Goal: Information Seeking & Learning: Check status

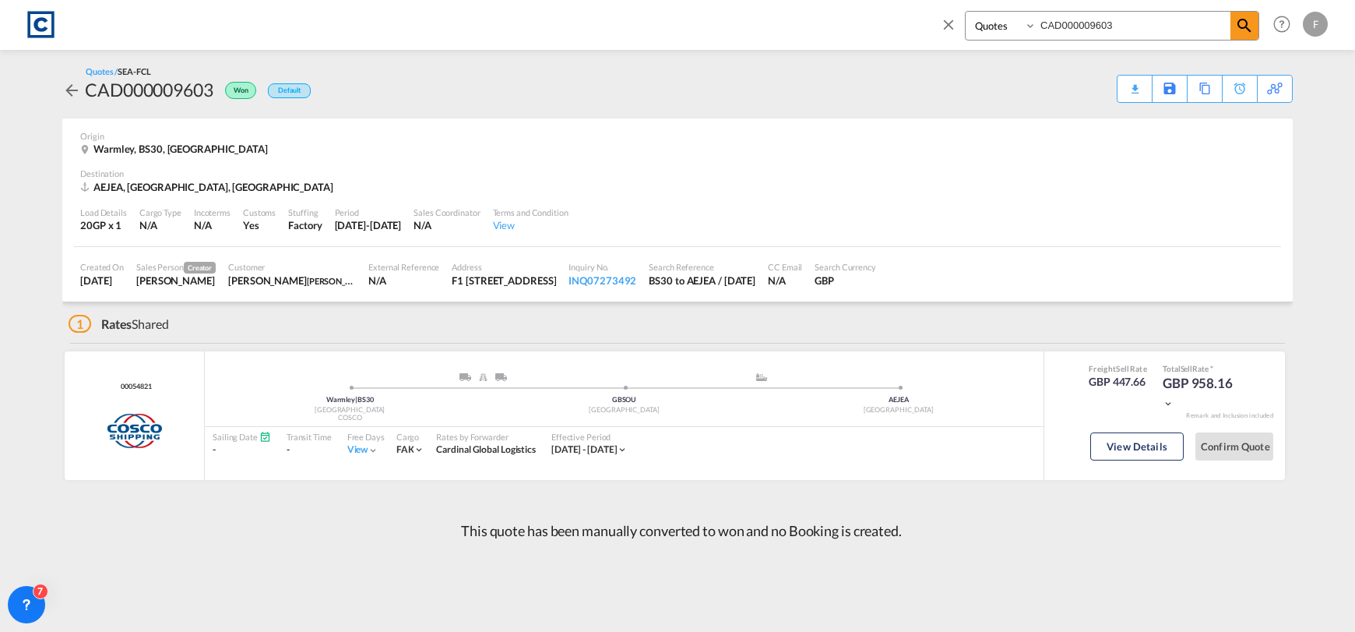
select select "Quotes"
drag, startPoint x: 1139, startPoint y: 12, endPoint x: 801, endPoint y: 26, distance: 338.4
click at [801, 26] on div "Bookings Quotes Enquiries CAD000009603 Help Resources Product Release F My Prof…" at bounding box center [677, 24] width 1309 height 48
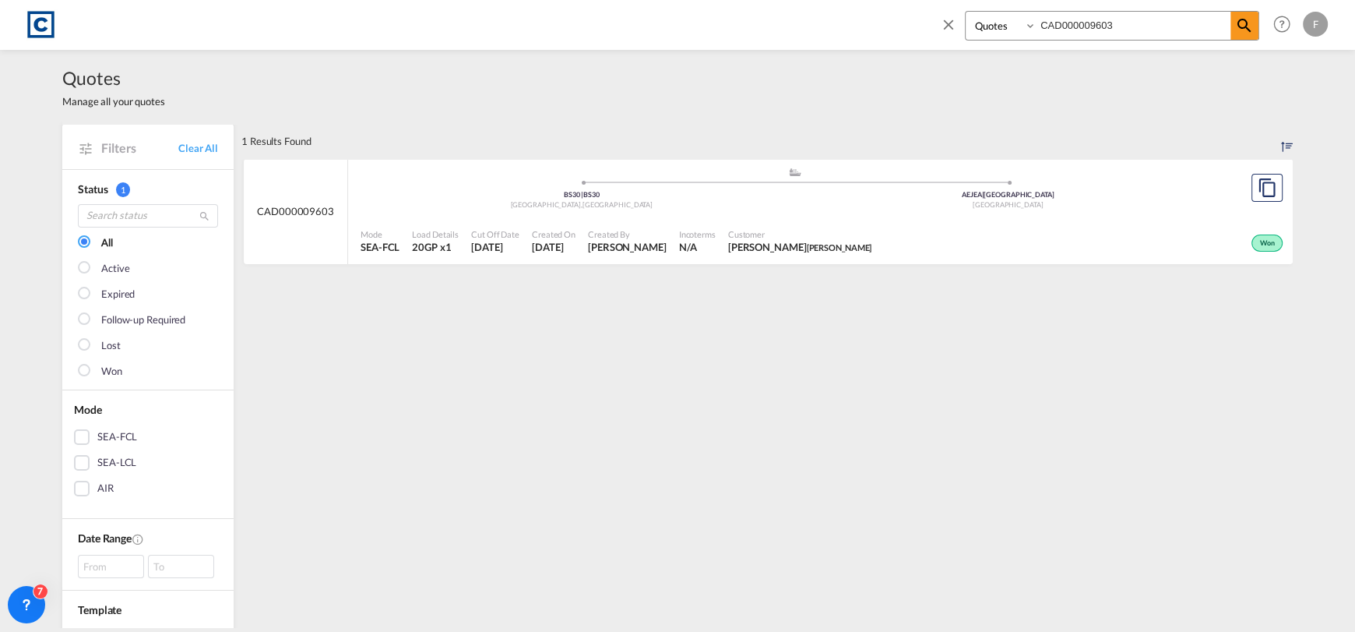
click at [1171, 245] on div "Won" at bounding box center [1082, 241] width 409 height 39
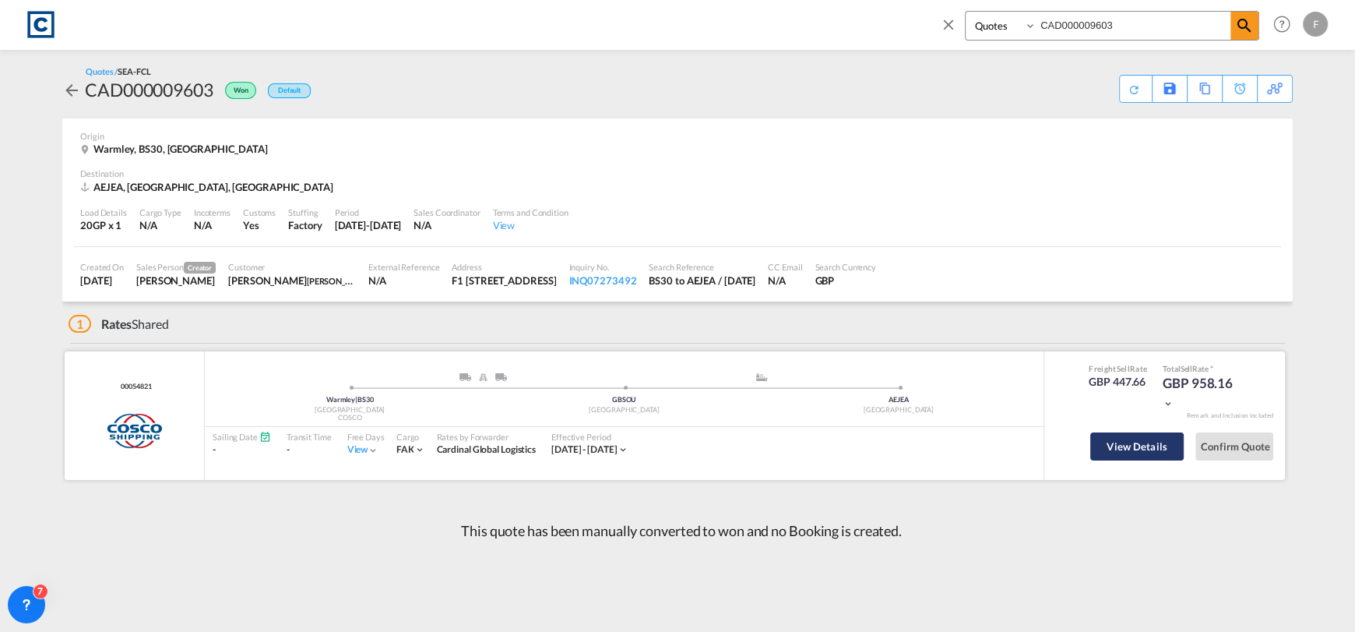
drag, startPoint x: 1128, startPoint y: 444, endPoint x: 1140, endPoint y: 452, distance: 14.0
click at [1127, 444] on button "View Details" at bounding box center [1137, 446] width 93 height 28
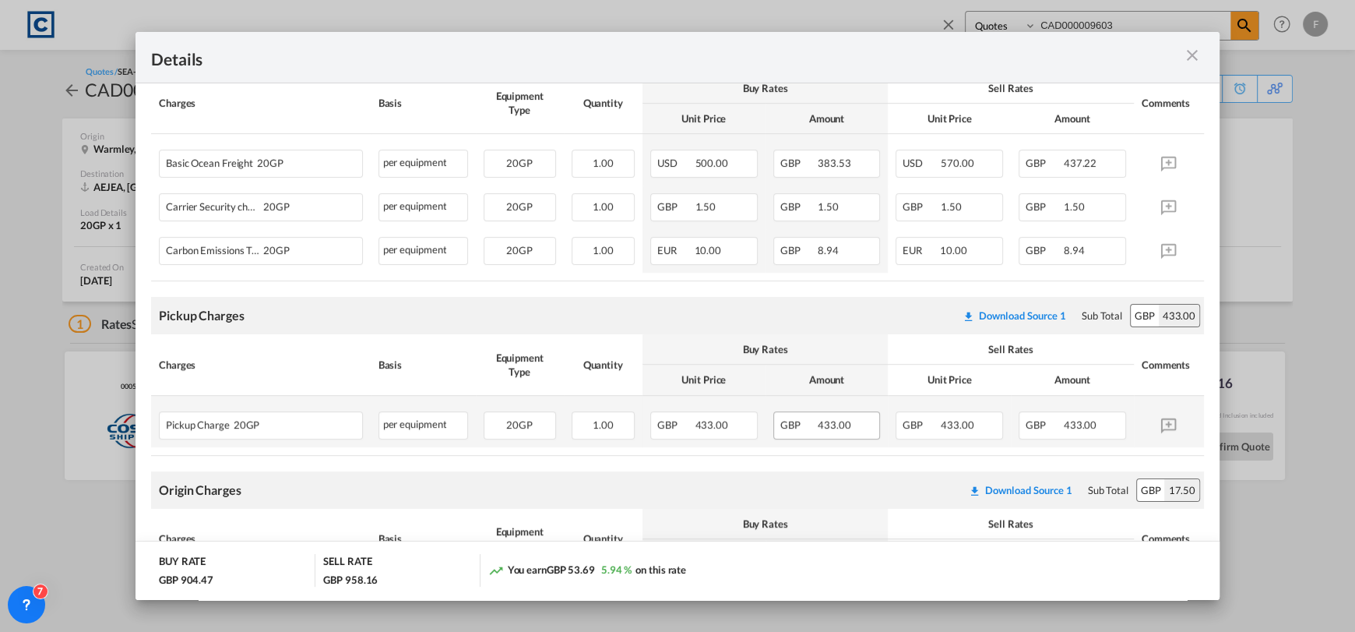
scroll to position [389, 0]
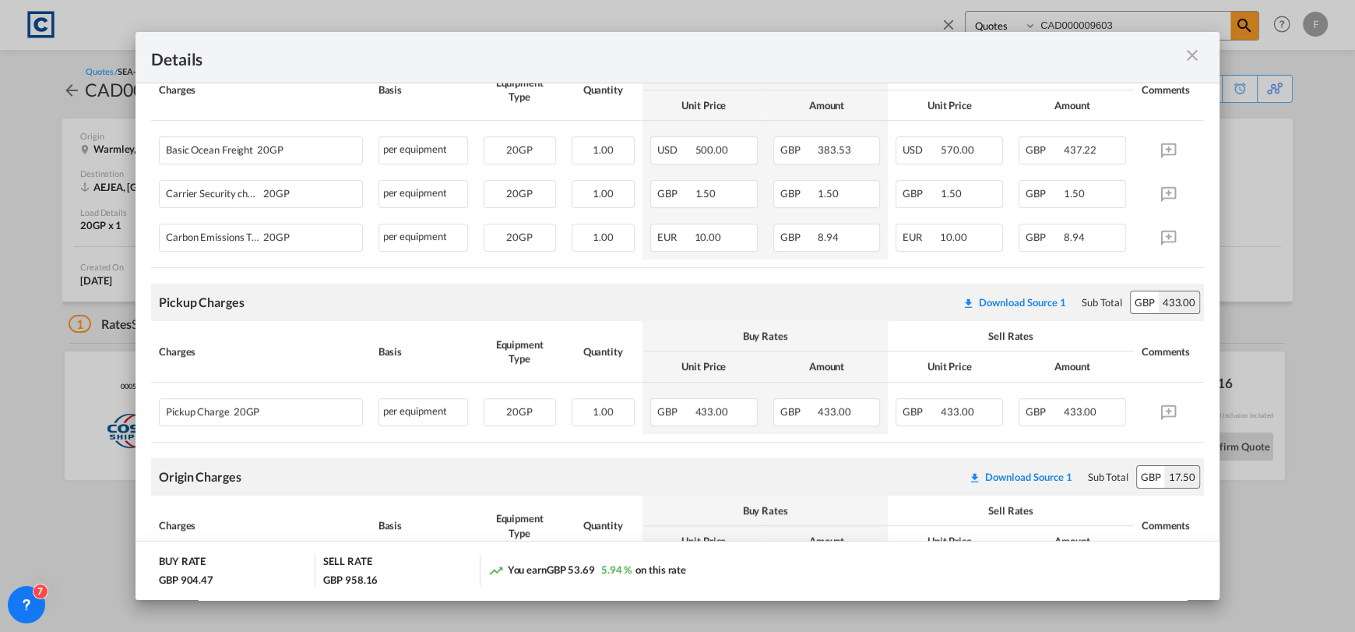
click at [1204, 55] on div "Pickup Door ..." at bounding box center [1151, 57] width 105 height 19
click at [1192, 57] on md-icon "icon-close m-3 fg-AAA8AD cursor" at bounding box center [1192, 55] width 19 height 19
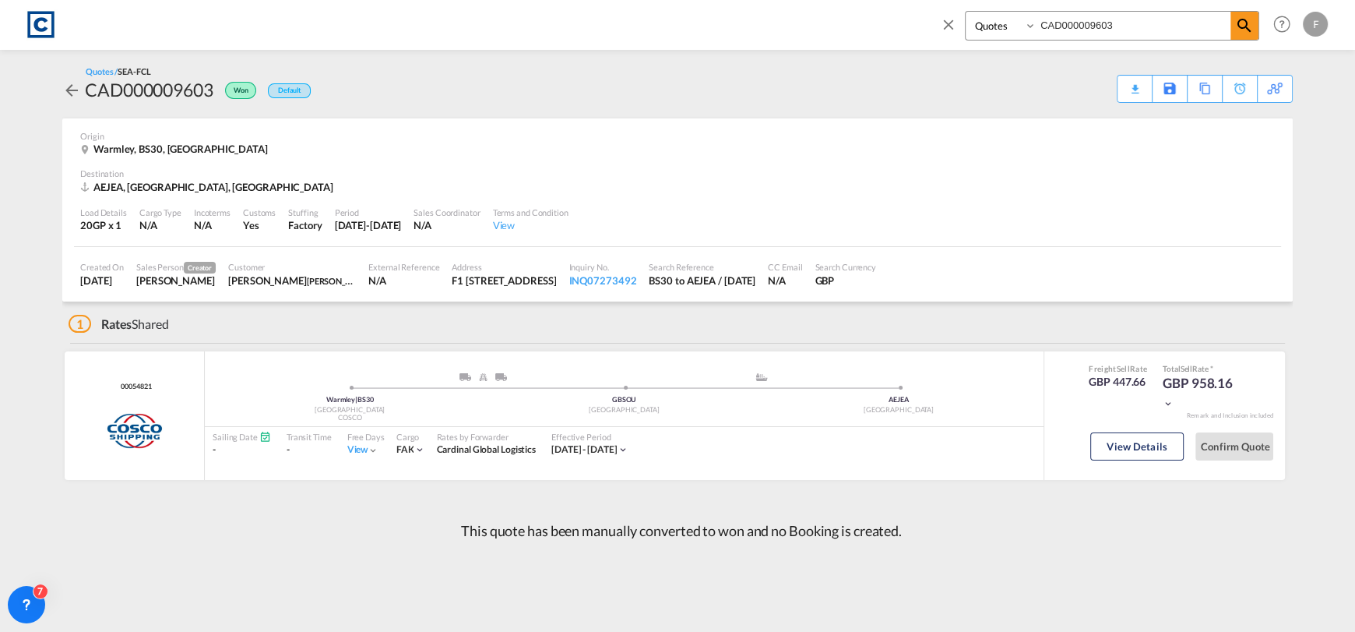
drag, startPoint x: 1129, startPoint y: 26, endPoint x: 856, endPoint y: 42, distance: 273.1
click at [860, 40] on div "Bookings Quotes Enquiries CAD000009603 Help Resources Product Release F My Prof…" at bounding box center [677, 24] width 1309 height 48
paste input "795"
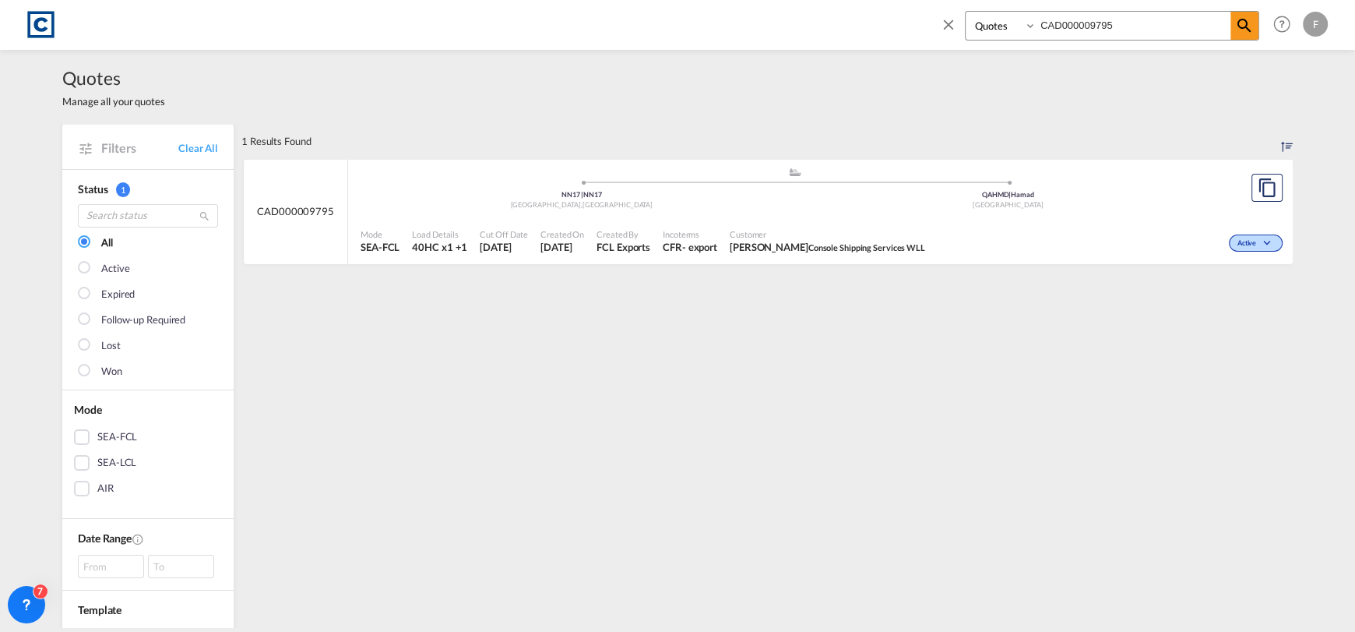
click at [1082, 215] on div ".a{fill:#aaa8ad;} .a{fill:#aaa8ad;} NN17 | [GEOGRAPHIC_DATA] , [GEOGRAPHIC_DATA…" at bounding box center [795, 192] width 869 height 51
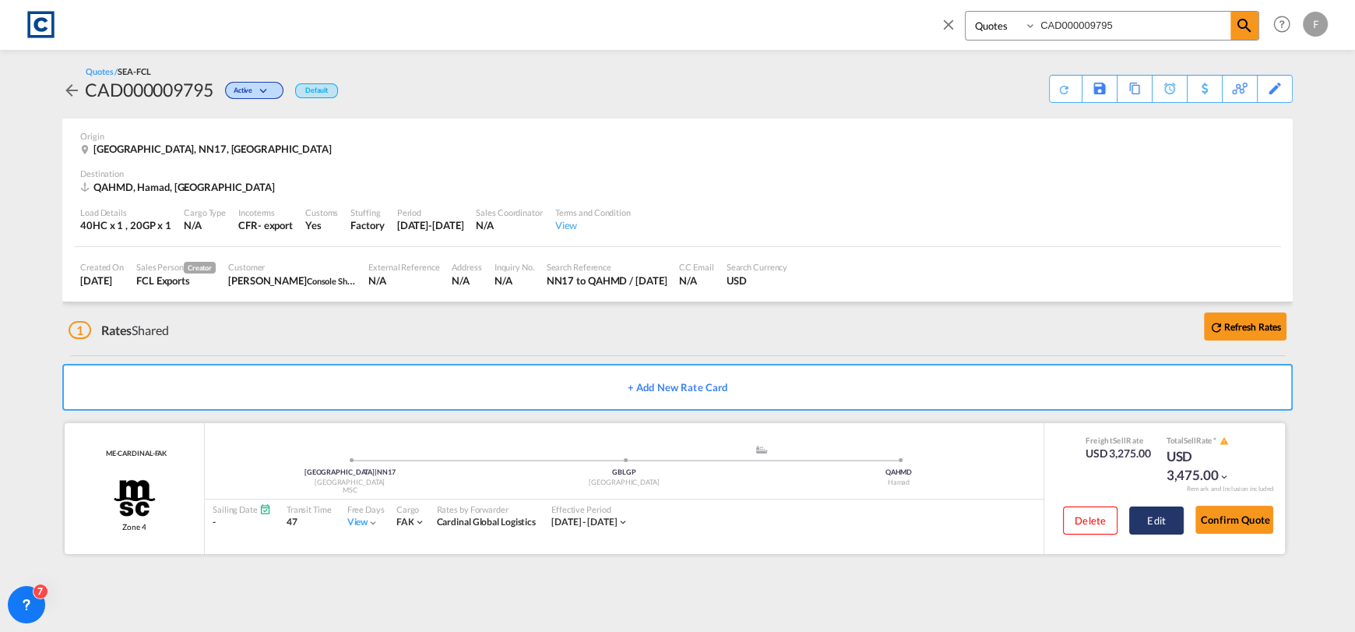
click at [1154, 524] on button "Edit" at bounding box center [1157, 520] width 55 height 28
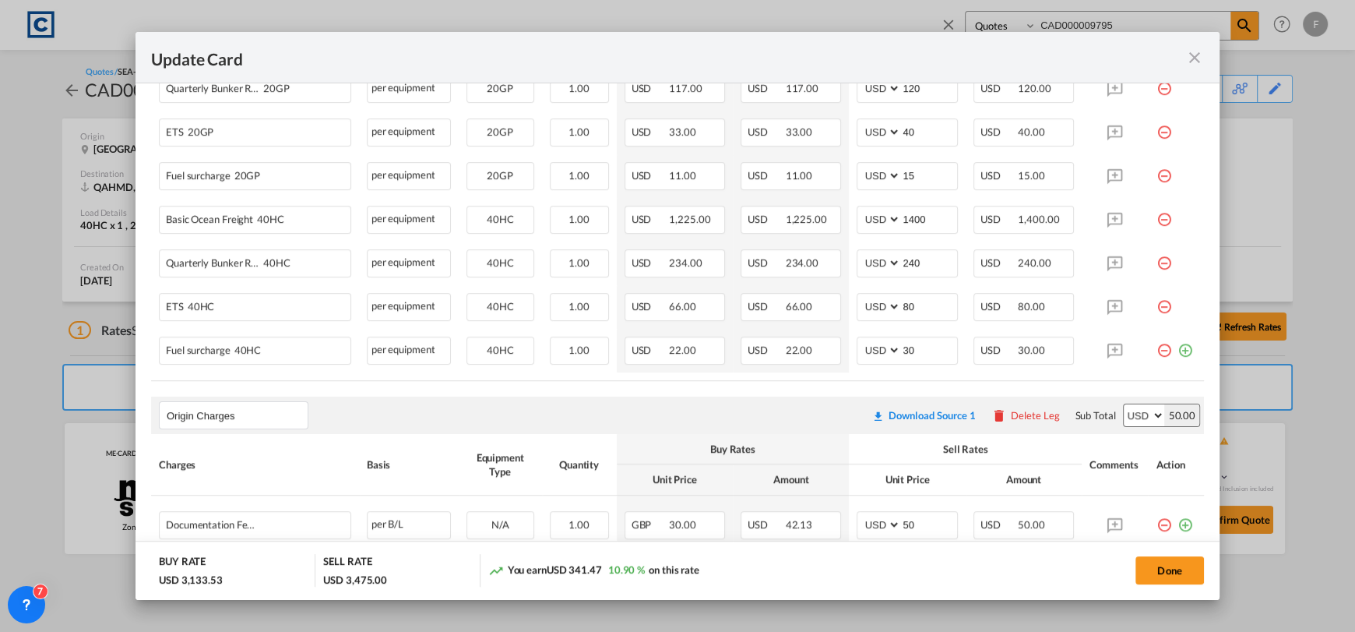
scroll to position [622, 0]
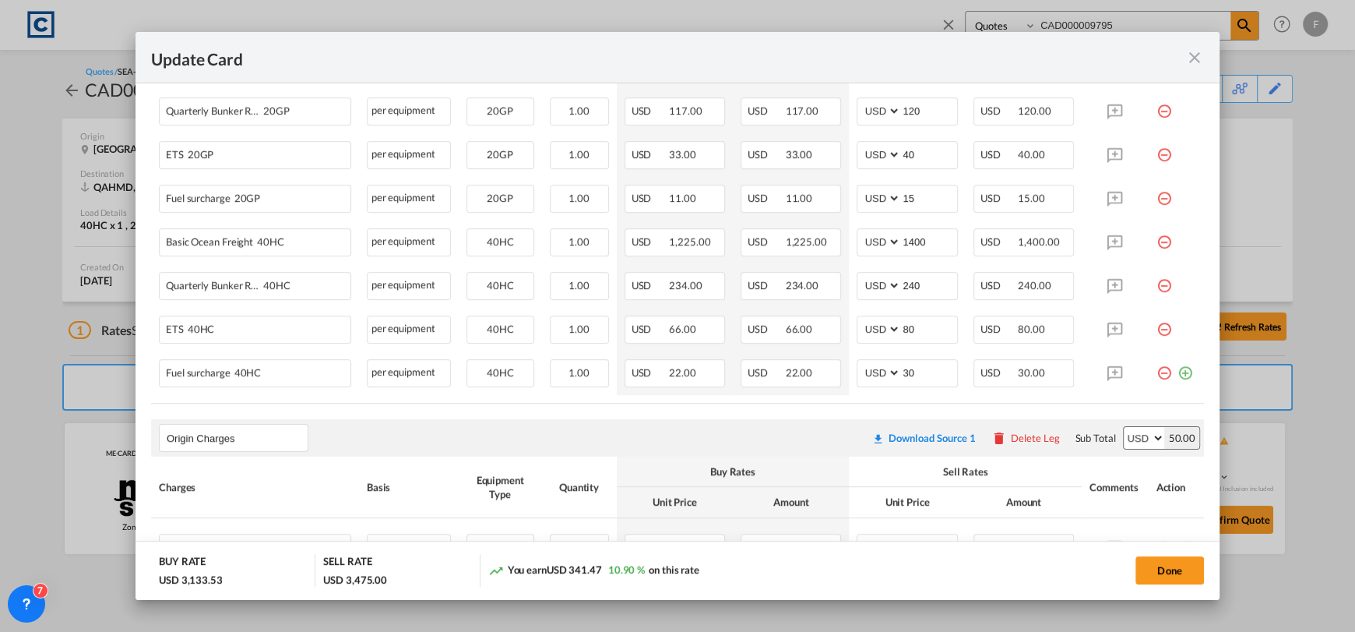
click at [1193, 58] on md-icon "icon-close fg-AAA8AD m-0 pointer" at bounding box center [1195, 57] width 19 height 19
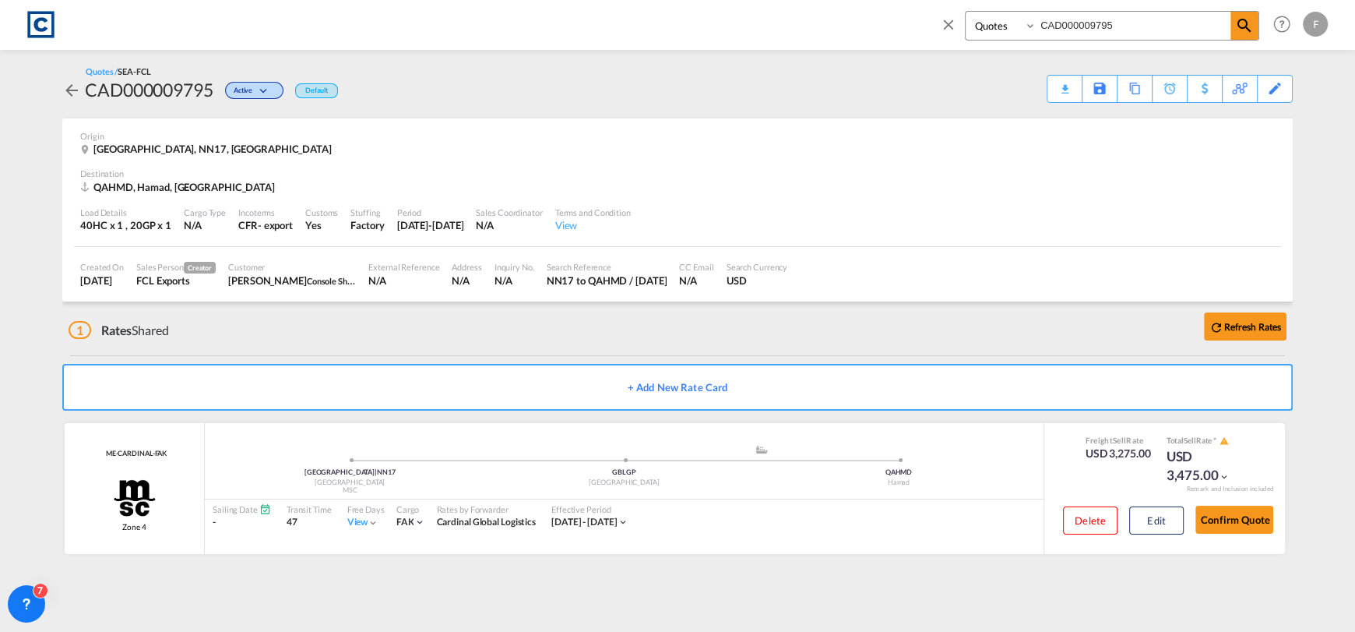
drag, startPoint x: 1141, startPoint y: 29, endPoint x: 809, endPoint y: 87, distance: 337.7
click at [812, 87] on md-content "Bookings Quotes Enquiries CAD000009795 Help Resources Product Release F My Prof…" at bounding box center [677, 316] width 1355 height 632
paste input "603"
type input "CAD000009603"
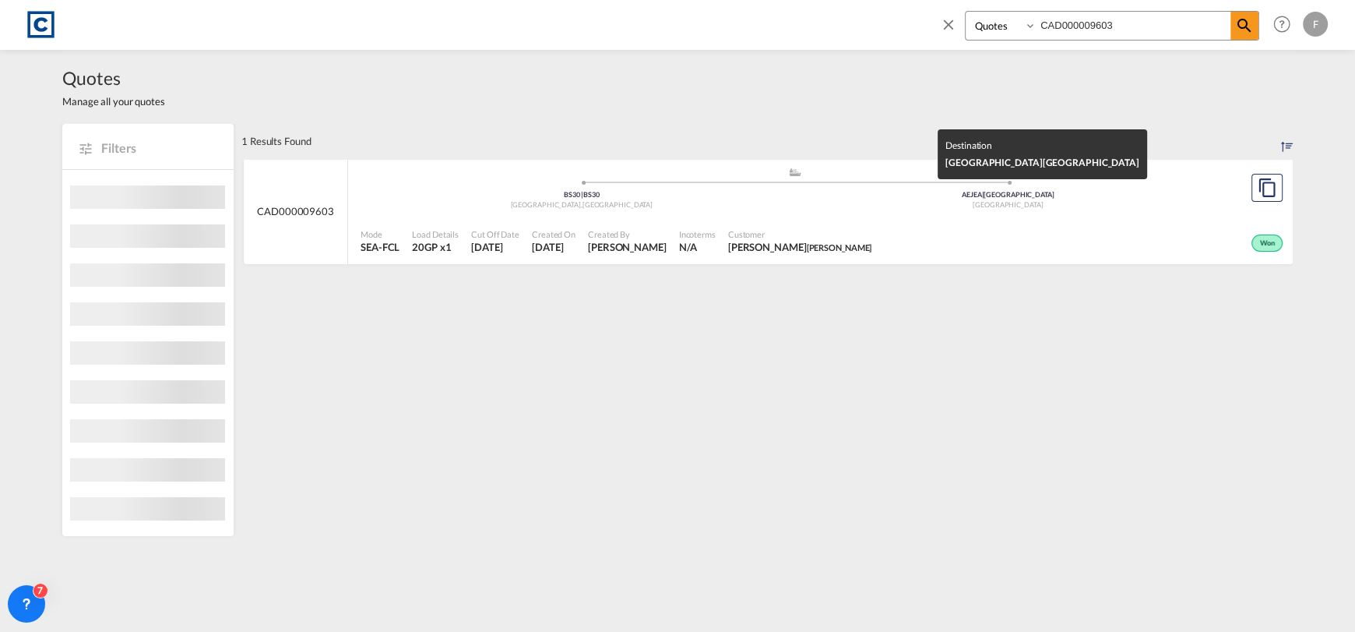
click at [1106, 204] on div "[GEOGRAPHIC_DATA]" at bounding box center [1008, 205] width 427 height 10
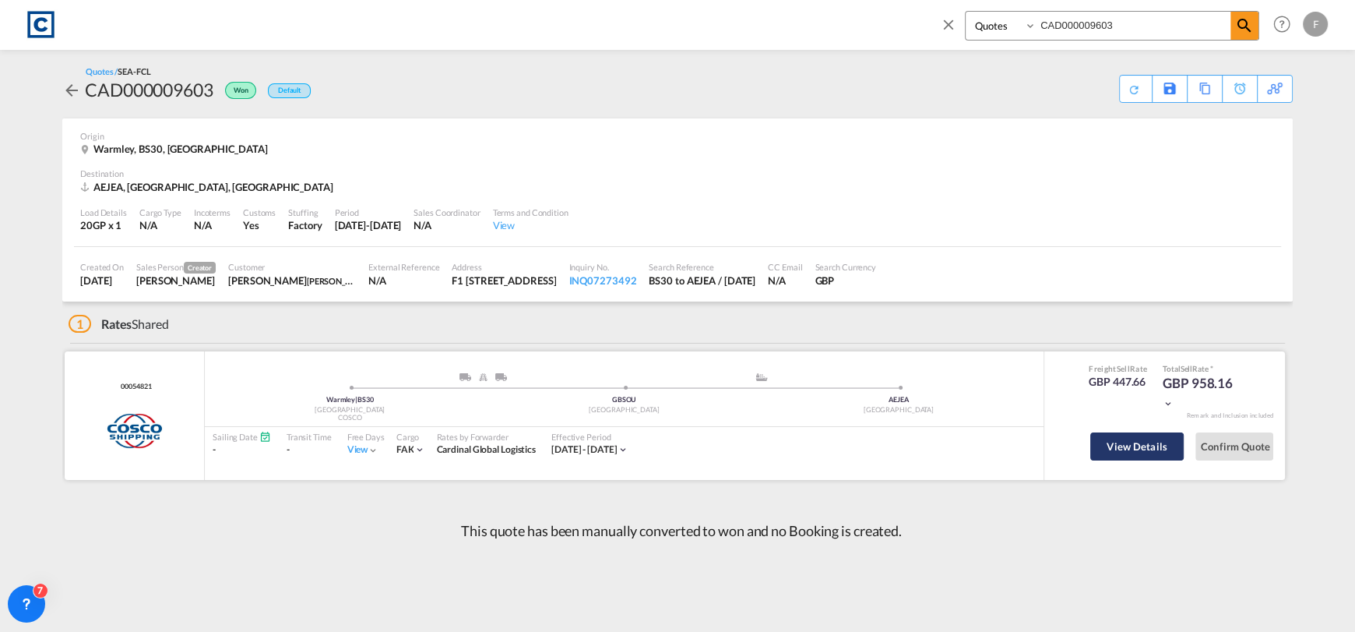
click at [1167, 441] on button "View Details" at bounding box center [1137, 446] width 93 height 28
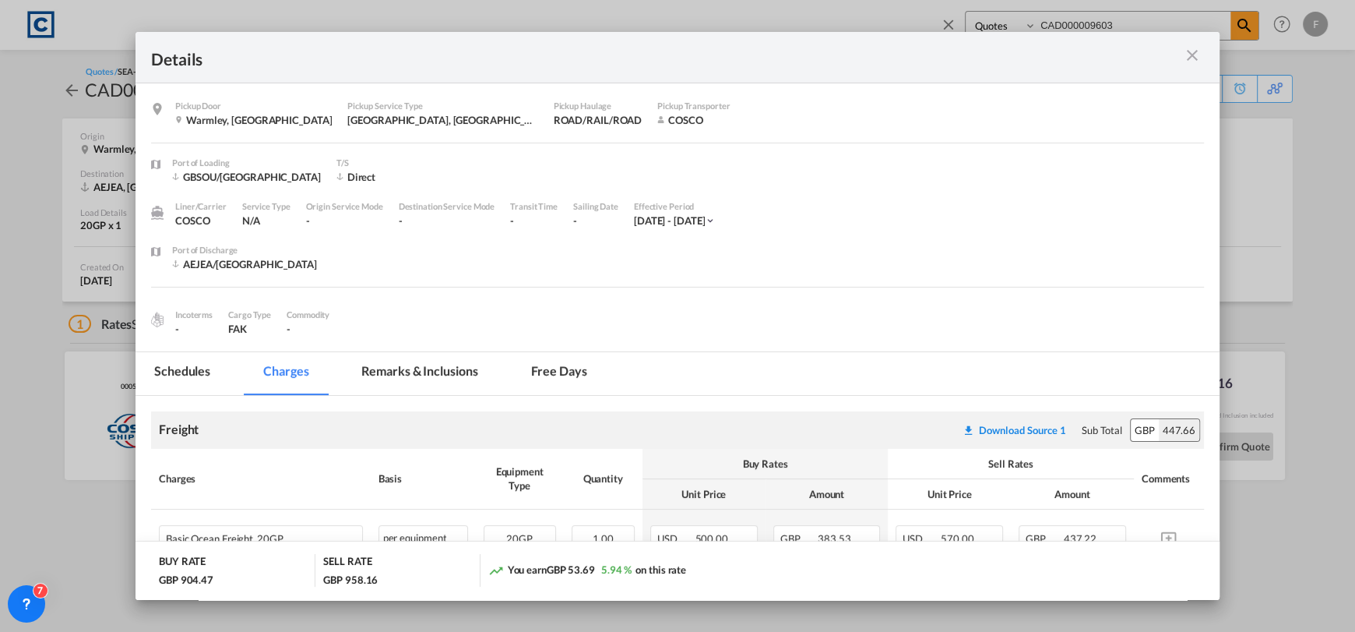
click at [1198, 53] on md-icon "icon-close m-3 fg-AAA8AD cursor" at bounding box center [1192, 55] width 19 height 19
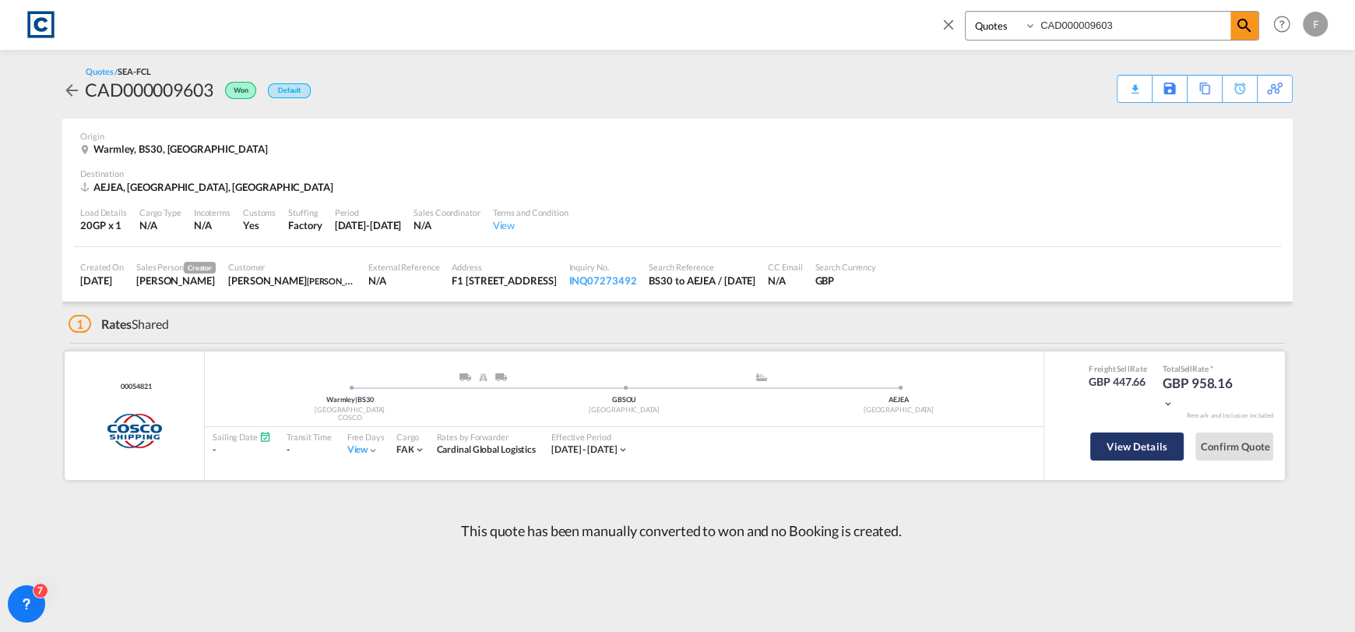
click at [1169, 456] on button "View Details" at bounding box center [1137, 446] width 93 height 28
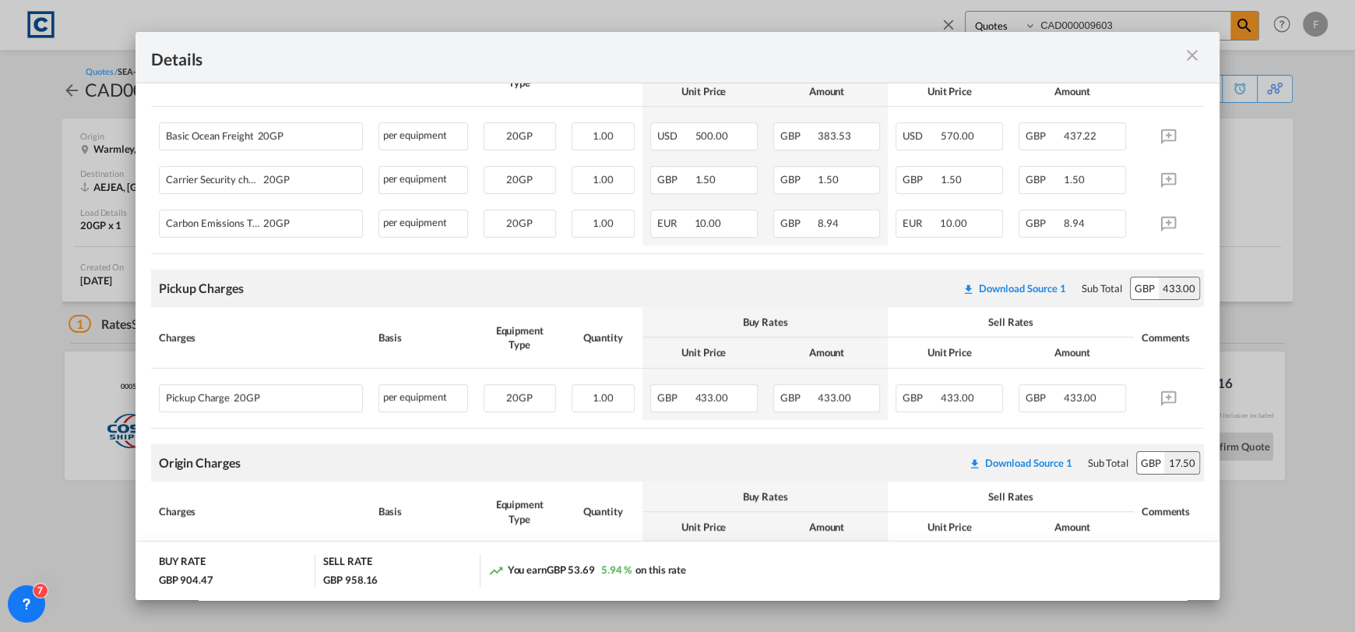
scroll to position [530, 0]
